Goal: Navigation & Orientation: Find specific page/section

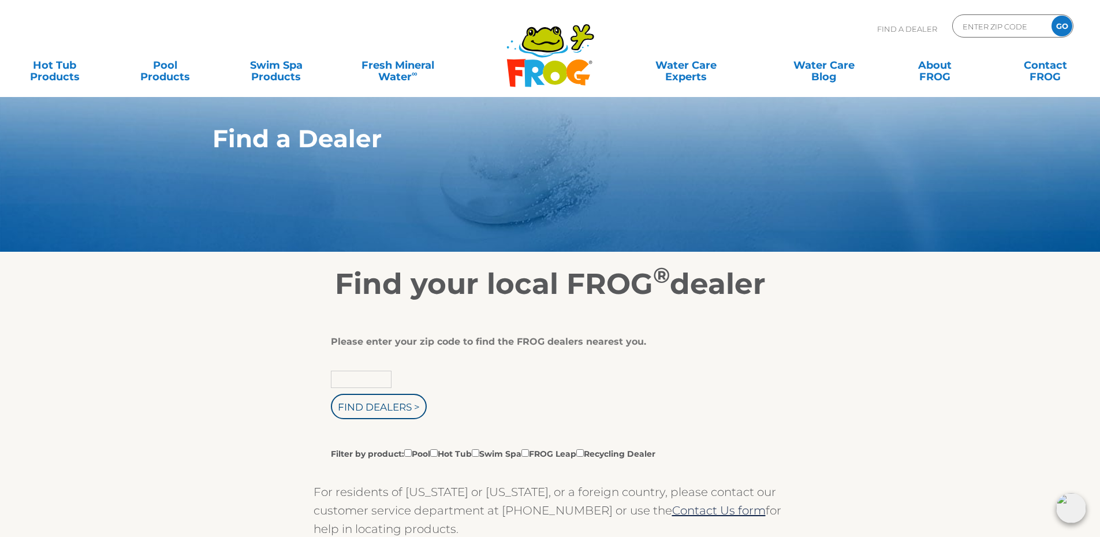
click at [344, 381] on input "text" at bounding box center [361, 379] width 61 height 17
type input "12072"
click at [400, 404] on input "Find Dealers >" at bounding box center [379, 406] width 96 height 25
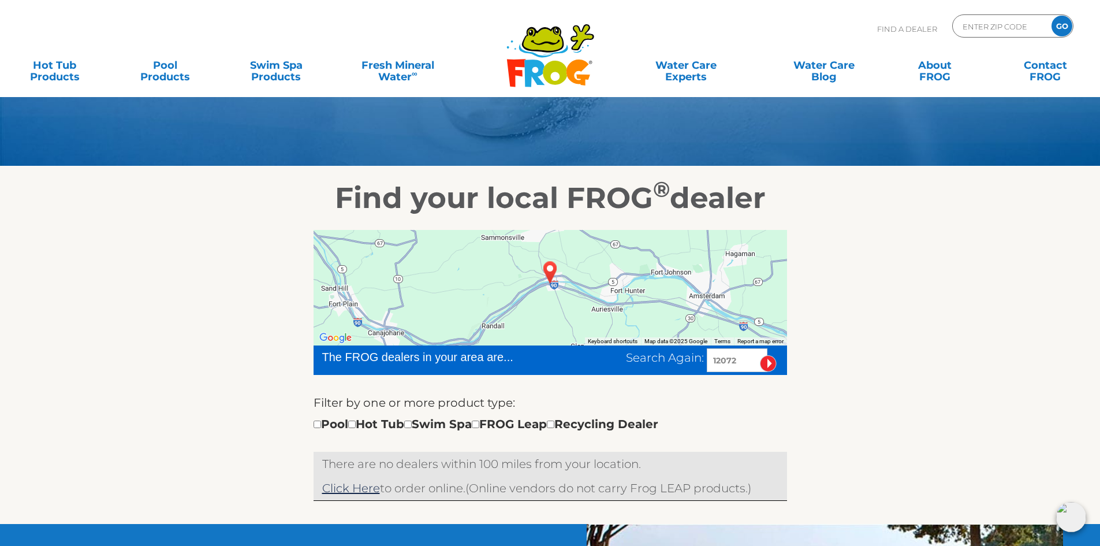
scroll to position [115, 0]
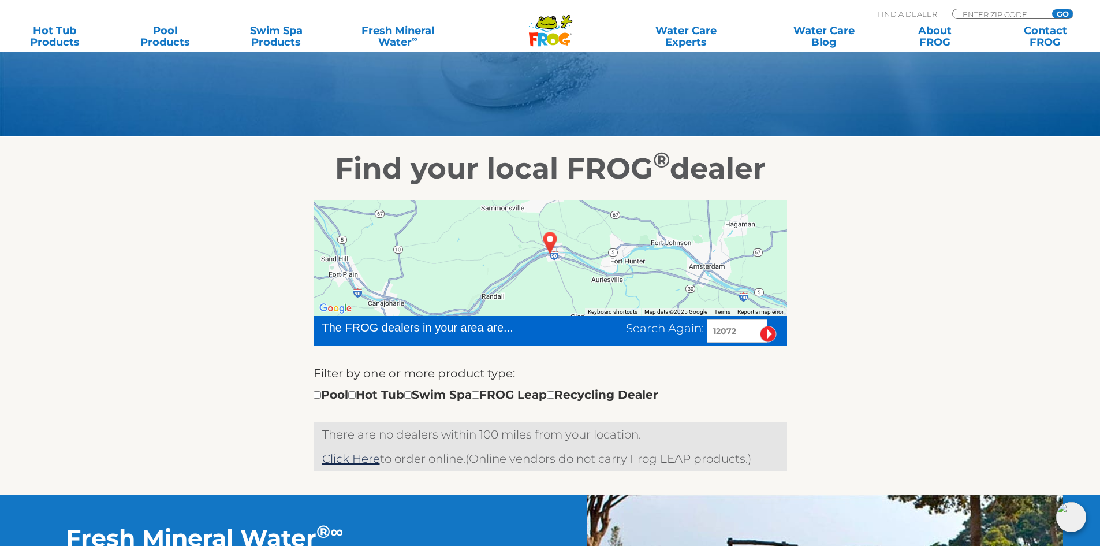
click at [766, 334] on input "image" at bounding box center [768, 334] width 17 height 17
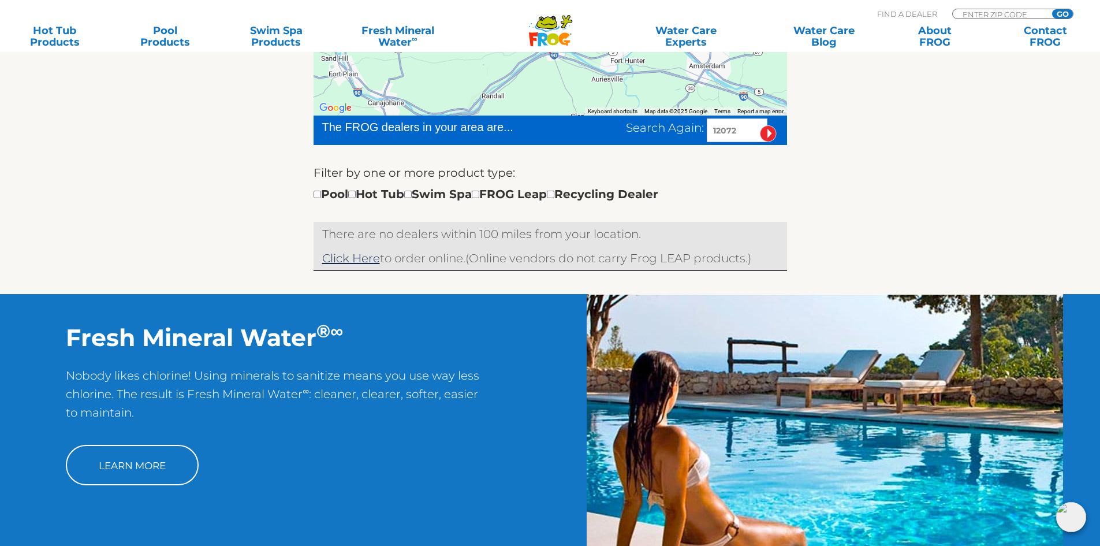
click at [738, 130] on input "12072" at bounding box center [737, 130] width 61 height 24
type input "12972"
click at [773, 132] on input "image" at bounding box center [768, 133] width 17 height 17
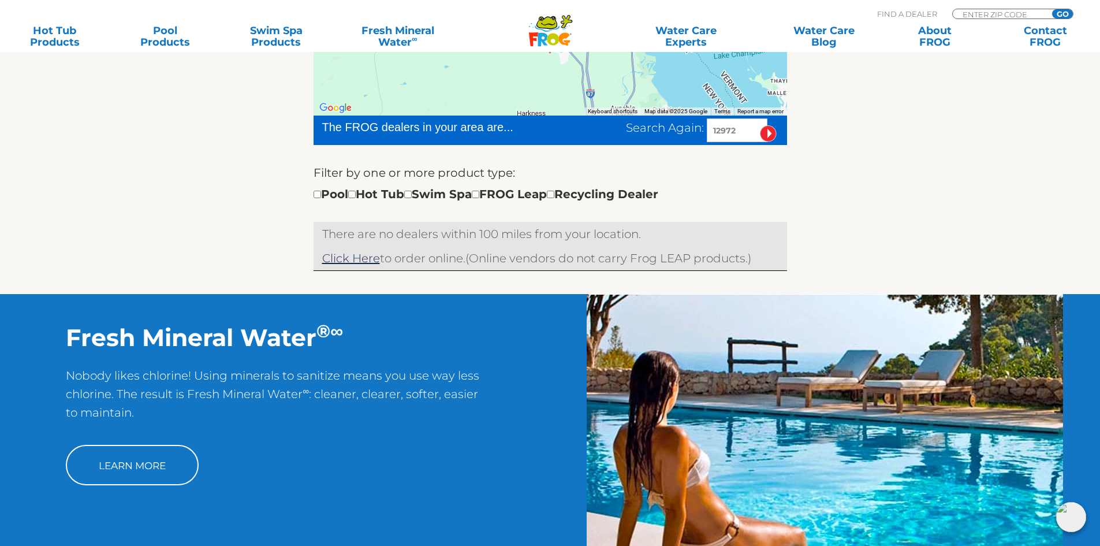
click at [669, 134] on span "Search Again:" at bounding box center [665, 128] width 78 height 14
click at [767, 133] on input "image" at bounding box center [768, 133] width 17 height 17
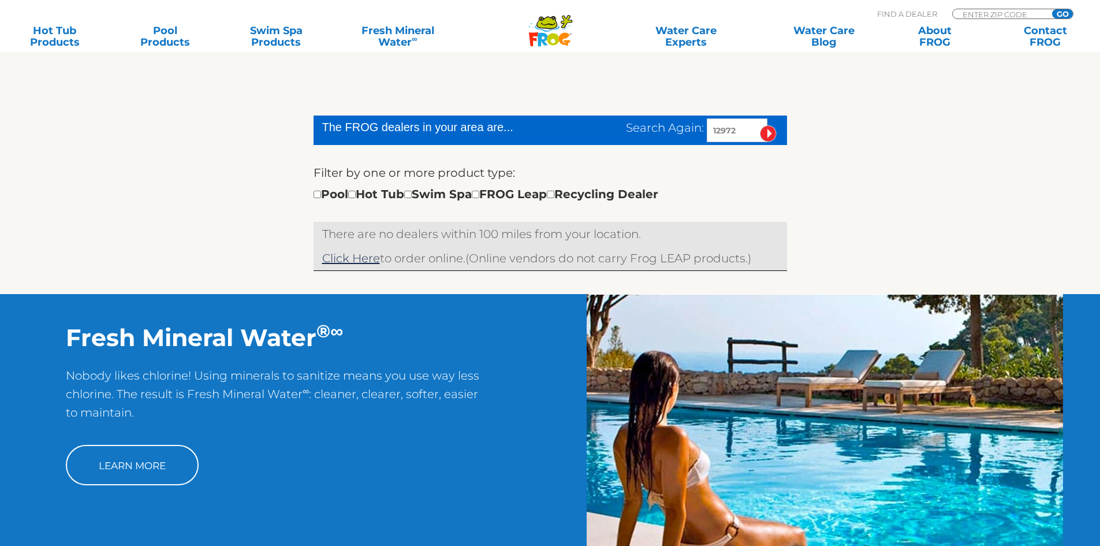
scroll to position [316, 0]
